Goal: Transaction & Acquisition: Purchase product/service

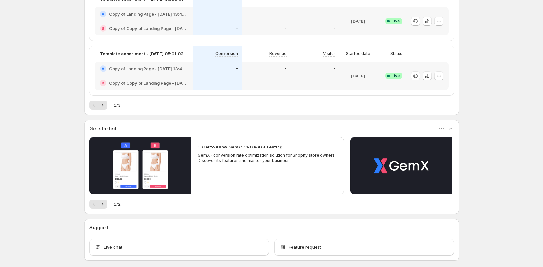
scroll to position [366, 0]
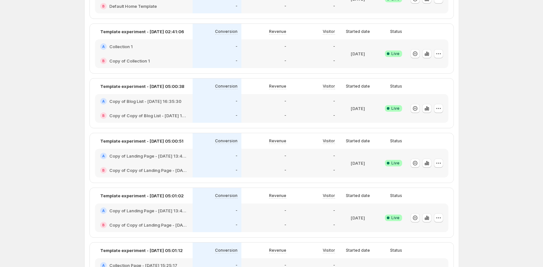
scroll to position [134, 0]
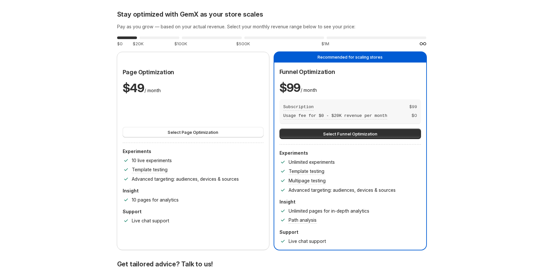
click at [252, 138] on div "Page Optimization $ 49 / month Select Page Optimization Experiments 10 live exp…" at bounding box center [193, 146] width 141 height 156
click at [253, 133] on button "Select Page Optimization" at bounding box center [193, 132] width 141 height 10
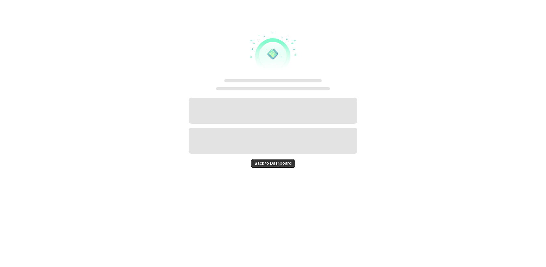
click at [286, 168] on button "Back to Dashboard" at bounding box center [273, 163] width 45 height 9
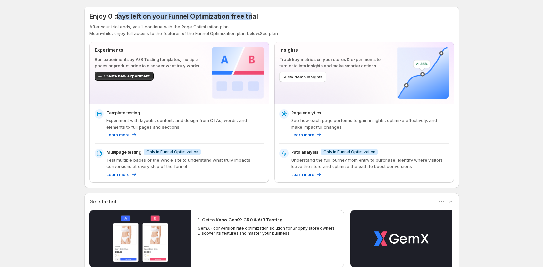
drag, startPoint x: 123, startPoint y: 14, endPoint x: 250, endPoint y: 17, distance: 127.1
click at [250, 17] on span "Enjoy 0 days left on your Funnel Optimization free trial" at bounding box center [173, 16] width 168 height 8
click at [299, 40] on div "Enjoy 0 days left on your Funnel Optimization free trial After your trial ends,…" at bounding box center [271, 97] width 364 height 171
click at [321, 74] on span "View demo insights" at bounding box center [302, 76] width 39 height 7
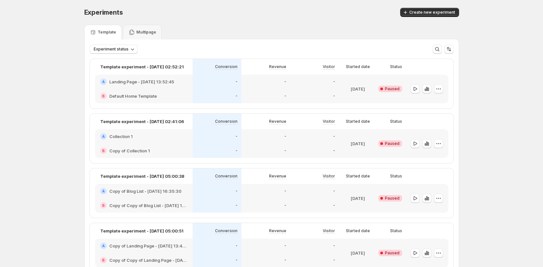
click at [165, 89] on div "B Default Home Template" at bounding box center [144, 96] width 98 height 14
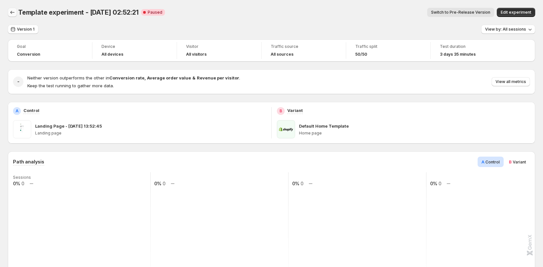
click at [9, 11] on icon "Back" at bounding box center [12, 12] width 7 height 7
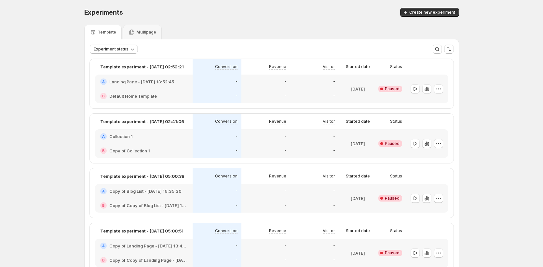
click at [299, 142] on div "-" at bounding box center [314, 136] width 49 height 14
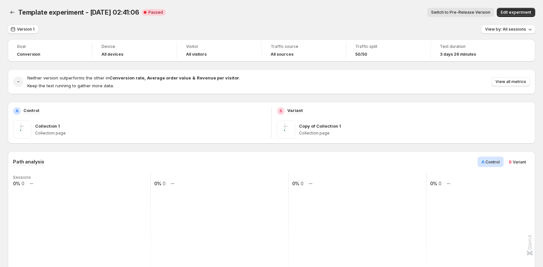
click at [12, 12] on icon "Back" at bounding box center [12, 12] width 7 height 7
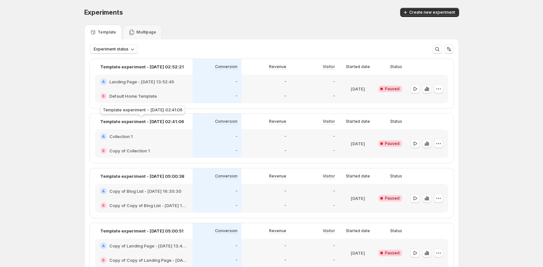
click at [166, 124] on p "Template experiment - Oct 2, 02:41:06" at bounding box center [142, 121] width 84 height 7
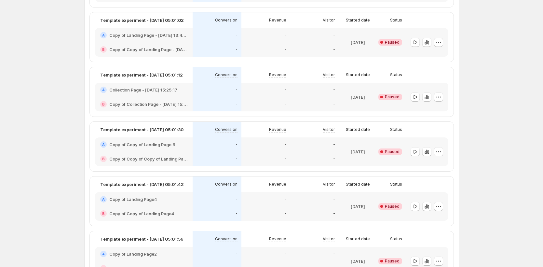
scroll to position [265, 0]
click at [441, 42] on icon "button" at bounding box center [438, 42] width 7 height 7
click at [436, 53] on span "Edit" at bounding box center [444, 56] width 32 height 7
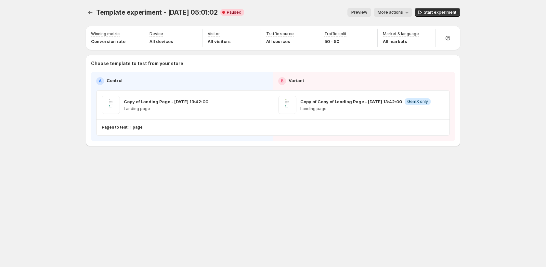
click at [82, 10] on div "Template experiment - Oct 3, 05:01:02. This page is ready Template experiment -…" at bounding box center [273, 90] width 390 height 181
drag, startPoint x: 95, startPoint y: 8, endPoint x: 86, endPoint y: 12, distance: 9.6
click at [94, 8] on div at bounding box center [91, 12] width 10 height 9
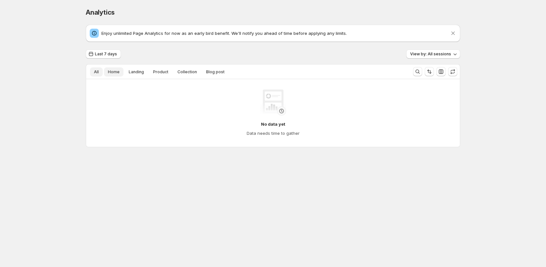
click at [115, 72] on span "Home" at bounding box center [114, 71] width 12 height 5
click at [129, 71] on span "Landing" at bounding box center [136, 71] width 15 height 5
click at [170, 70] on button "Product" at bounding box center [160, 71] width 23 height 9
click at [190, 73] on span "Collection" at bounding box center [187, 71] width 20 height 5
click at [216, 73] on span "Blog post" at bounding box center [215, 71] width 19 height 5
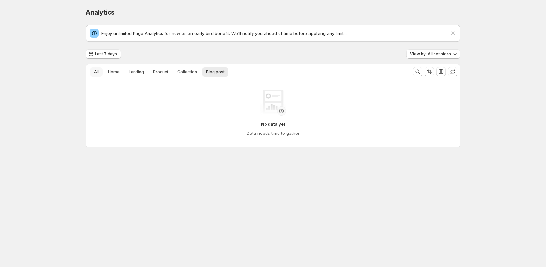
drag, startPoint x: 93, startPoint y: 70, endPoint x: 89, endPoint y: 73, distance: 5.1
click at [93, 70] on button "All" at bounding box center [96, 71] width 13 height 9
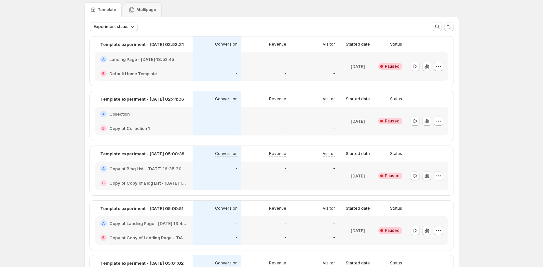
scroll to position [23, 0]
click at [144, 12] on p "Multipage" at bounding box center [146, 9] width 20 height 5
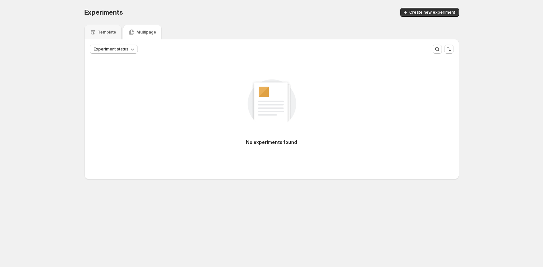
scroll to position [0, 0]
click at [111, 31] on p "Template" at bounding box center [108, 32] width 19 height 5
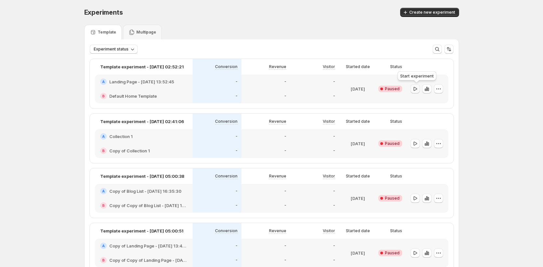
click at [414, 86] on icon "button" at bounding box center [415, 88] width 7 height 7
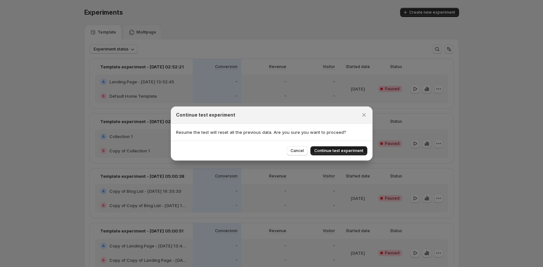
click at [352, 151] on span "Continue test experiment" at bounding box center [338, 150] width 49 height 5
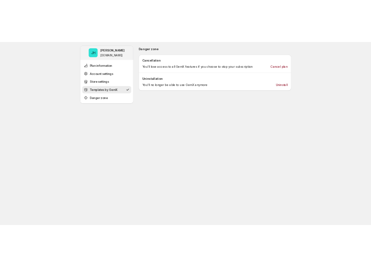
scroll to position [514, 0]
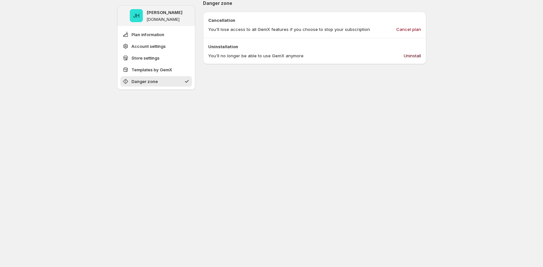
click at [414, 57] on span "Uninstall" at bounding box center [411, 55] width 17 height 7
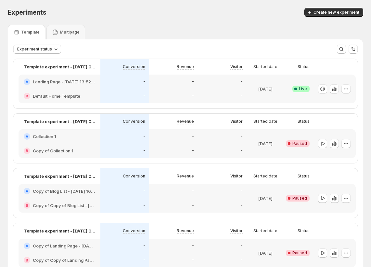
click at [316, 138] on div at bounding box center [333, 143] width 34 height 23
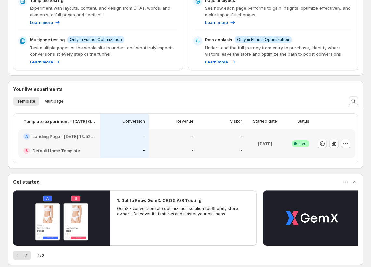
scroll to position [192, 0]
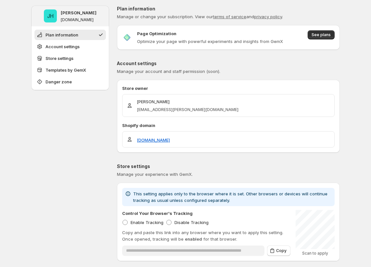
scroll to position [1, 0]
click at [324, 35] on span "See plans" at bounding box center [321, 34] width 19 height 5
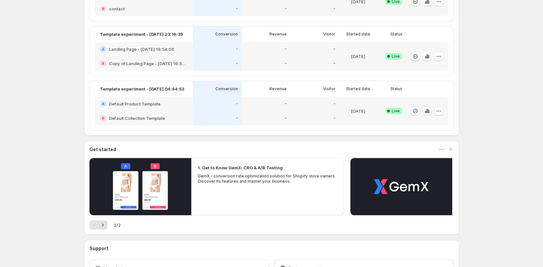
scroll to position [304, 0]
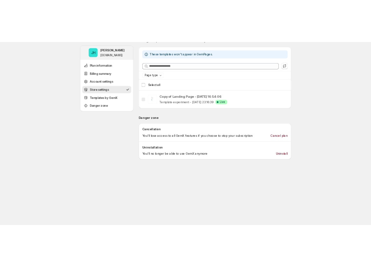
scroll to position [559, 0]
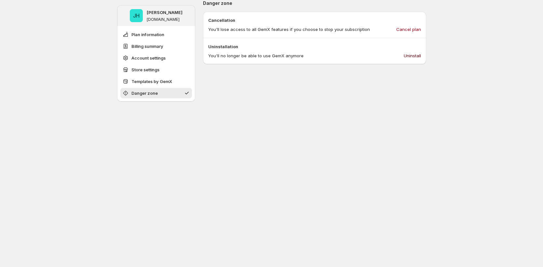
click at [413, 56] on span "Uninstall" at bounding box center [411, 55] width 17 height 7
